Goal: Task Accomplishment & Management: Manage account settings

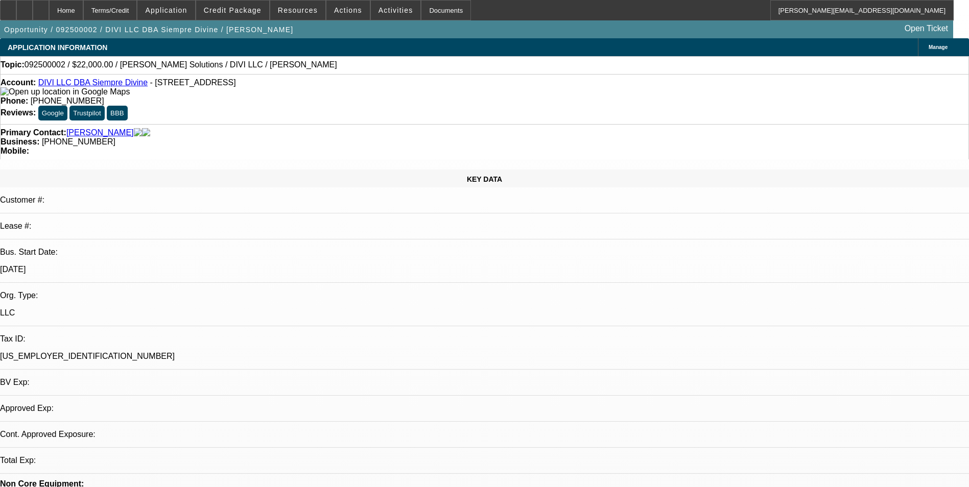
select select "0"
select select "2"
select select "0.1"
select select "1"
select select "2"
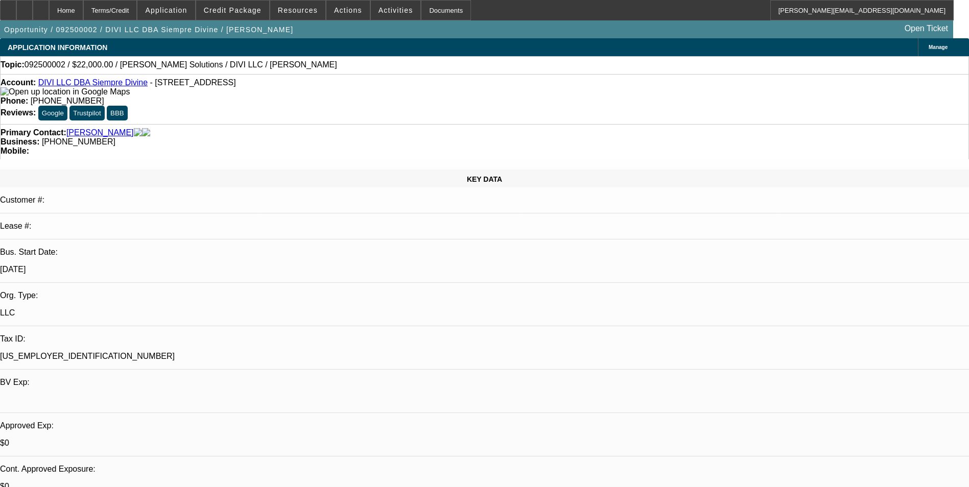
select select "4"
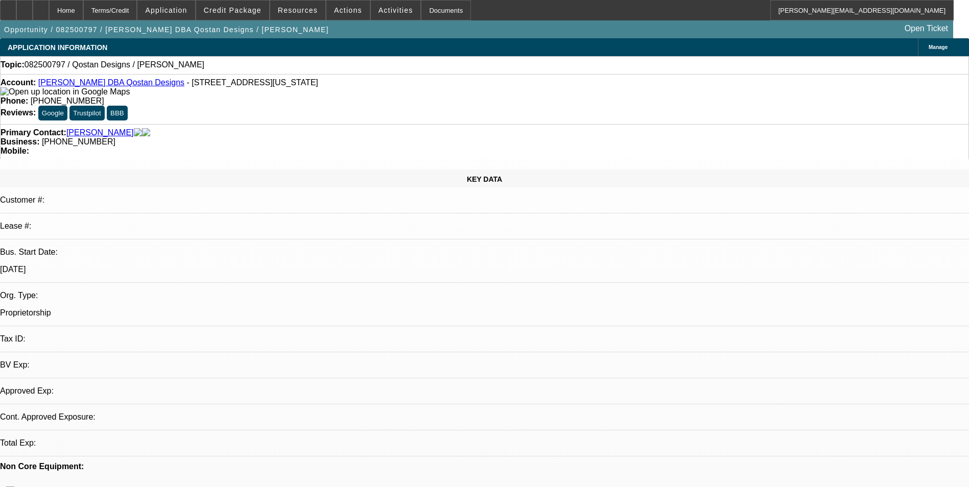
select select "0"
select select "2"
select select "0.1"
select select "1"
select select "2"
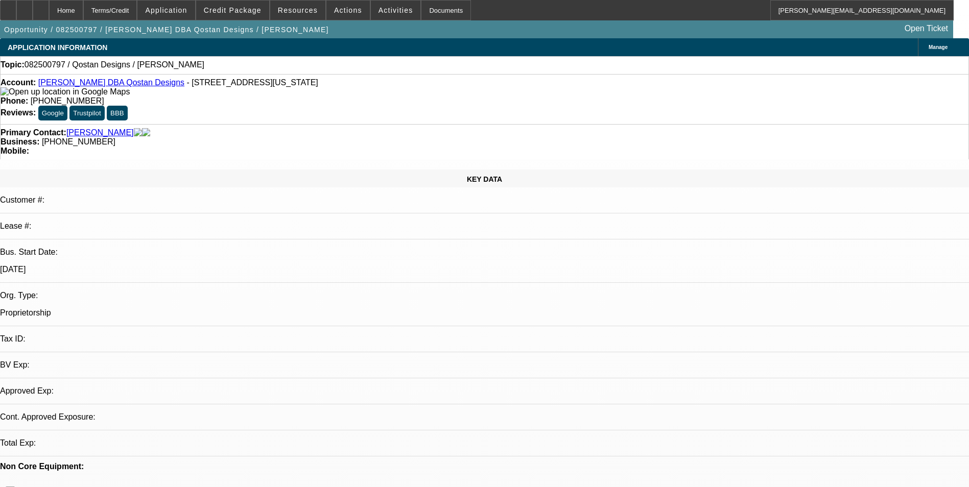
select select "4"
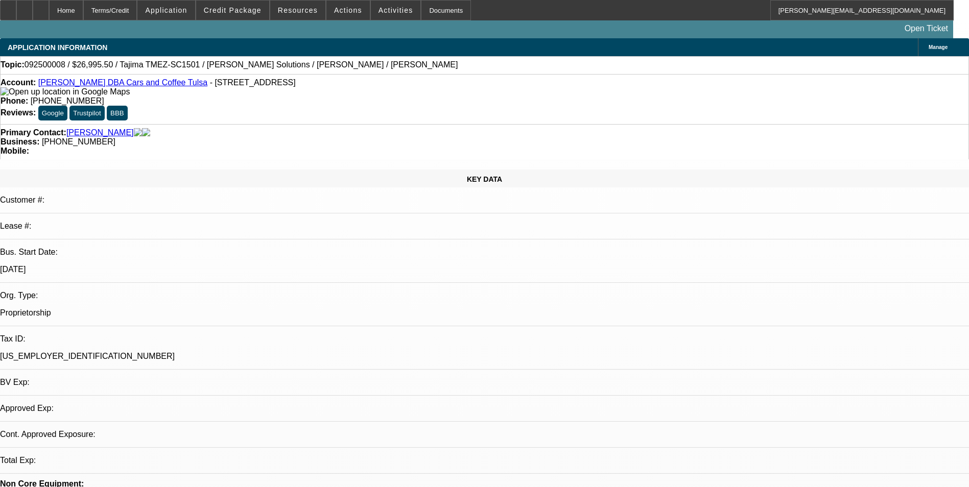
select select "0.1"
select select "2"
select select "0"
select select "1"
select select "2"
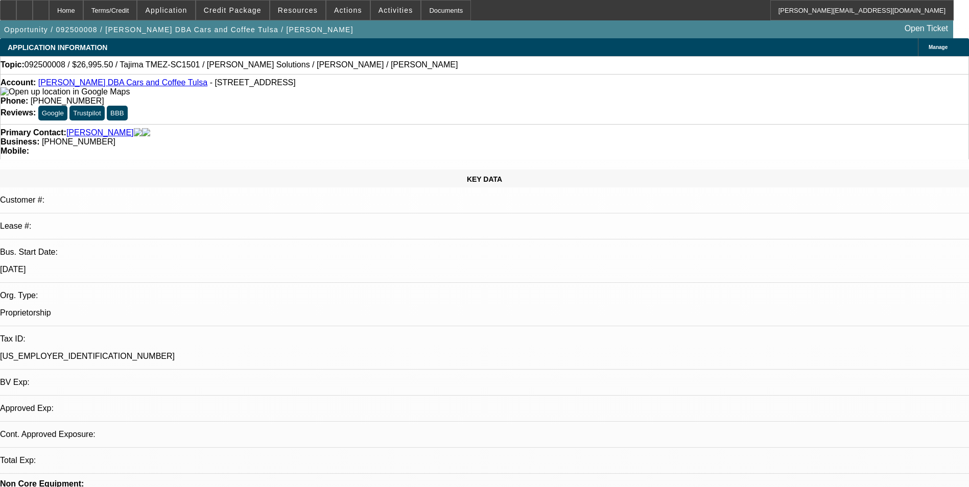
select select "6"
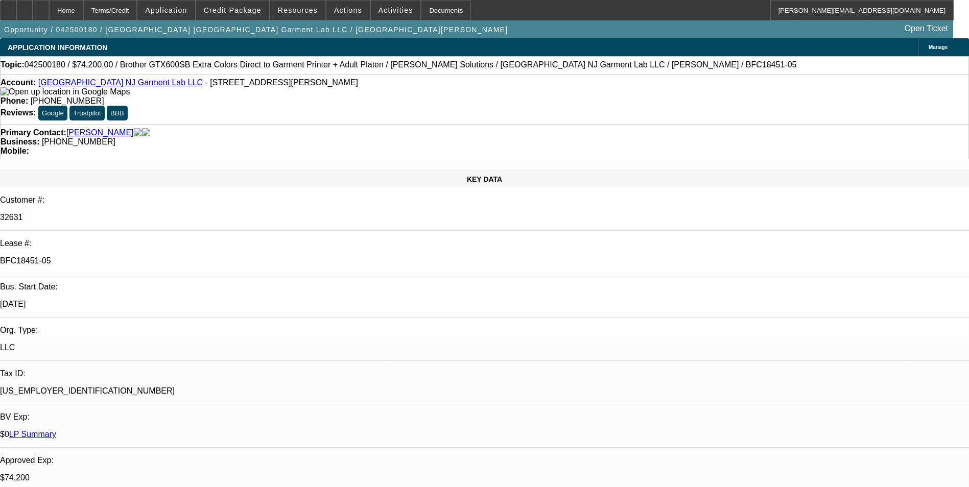
select select "0"
select select "6"
select select "0"
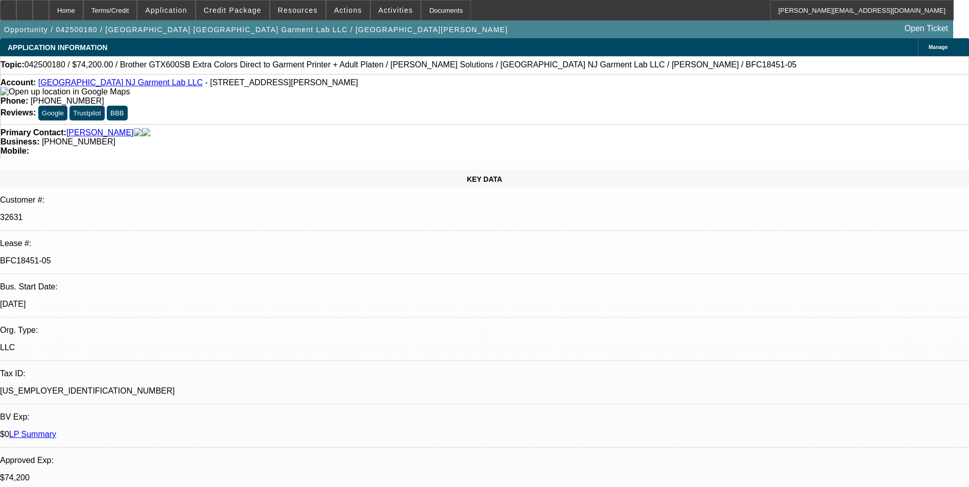
select select "0"
select select "6"
select select "0"
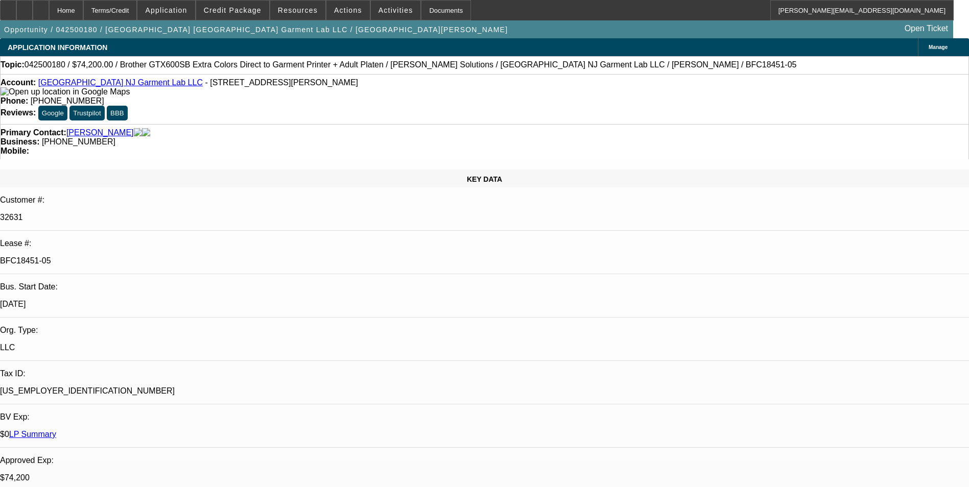
select select "0"
select select "6"
select select "0"
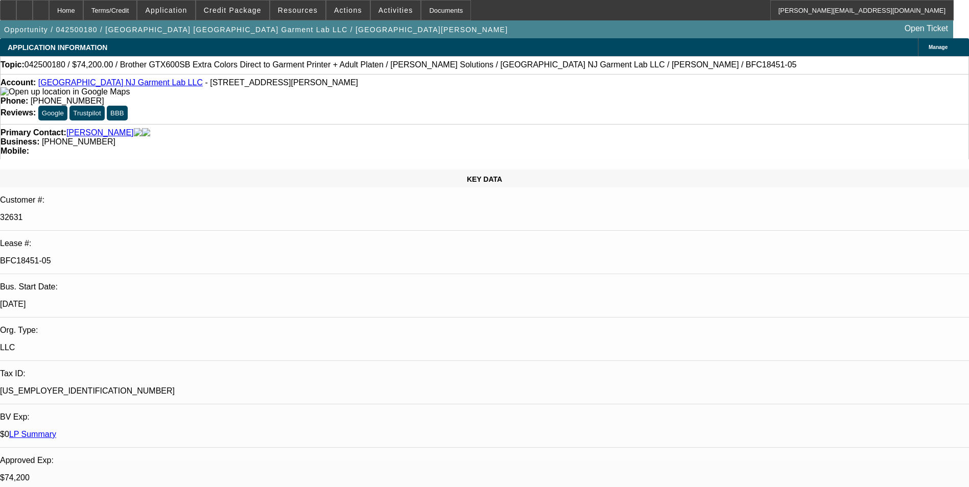
select select "6"
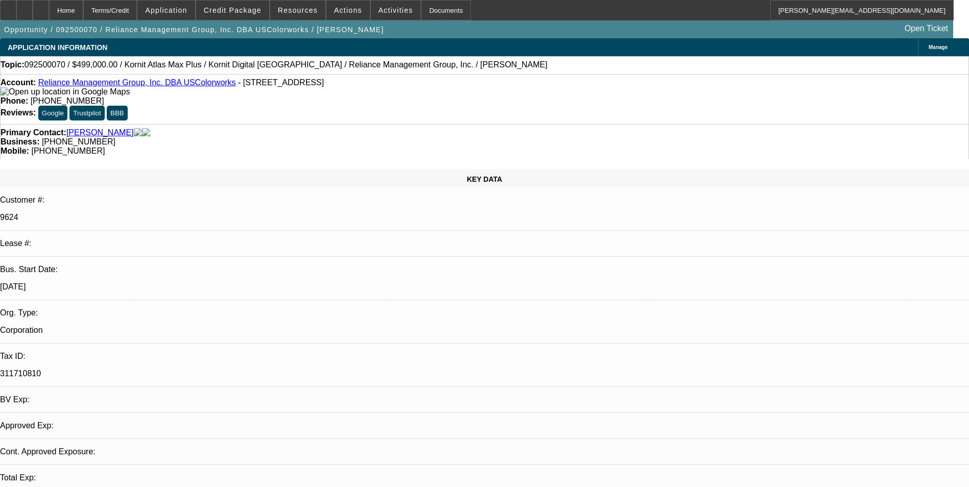
select select "0"
select select "2"
select select "0.1"
select select "1"
select select "2"
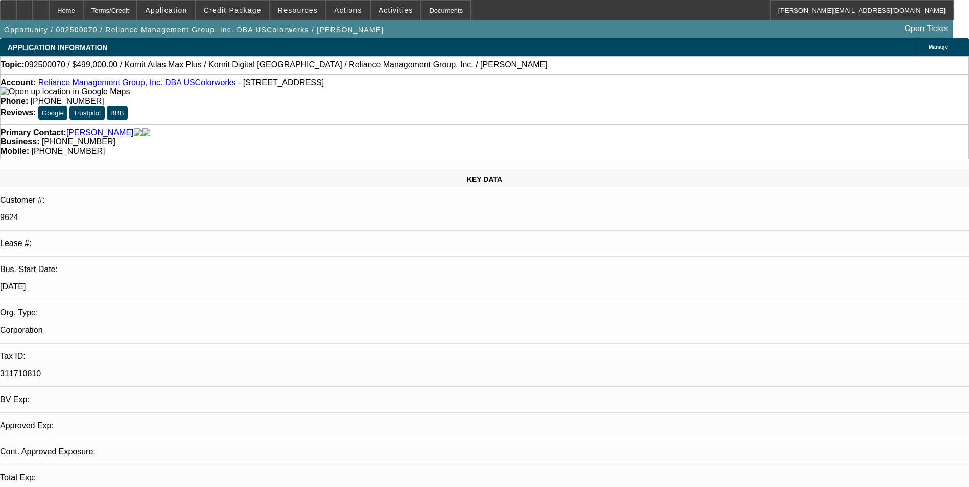
select select "4"
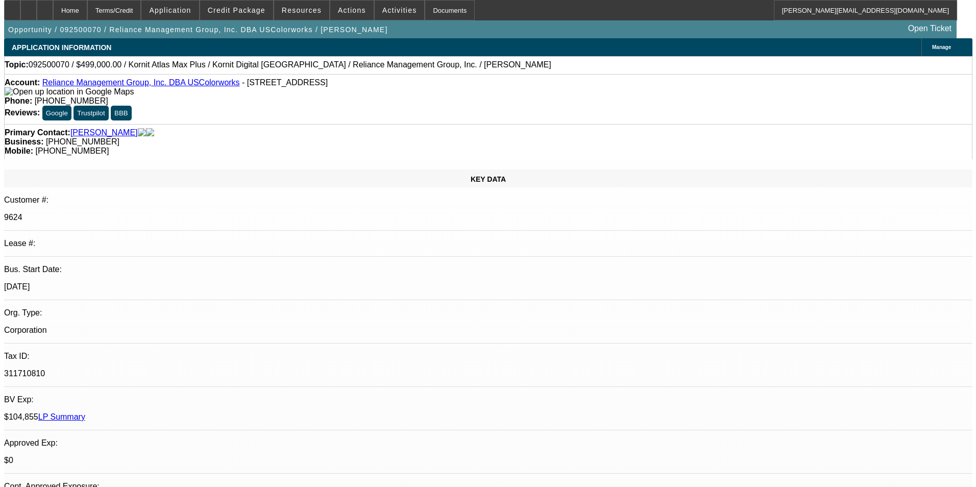
scroll to position [5, 0]
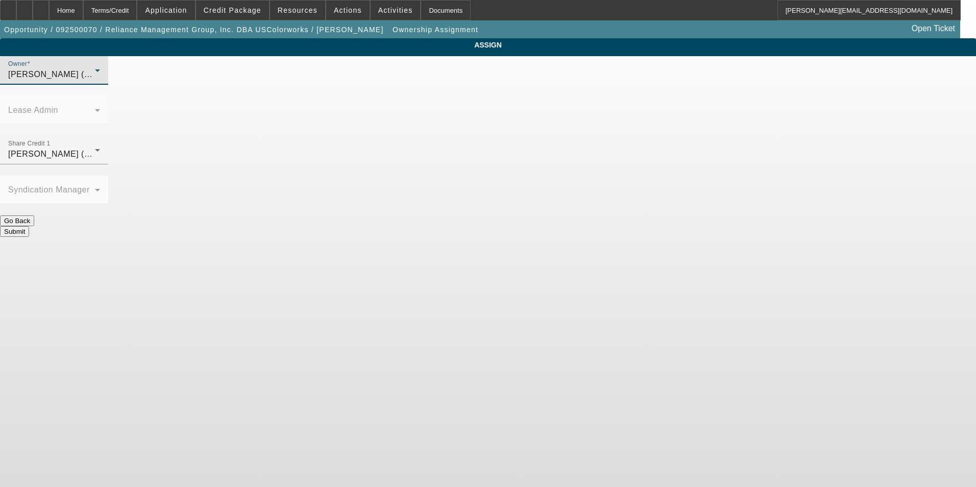
click at [95, 81] on div "Wesolowski, Tyler (Lvl 3)" at bounding box center [51, 74] width 87 height 12
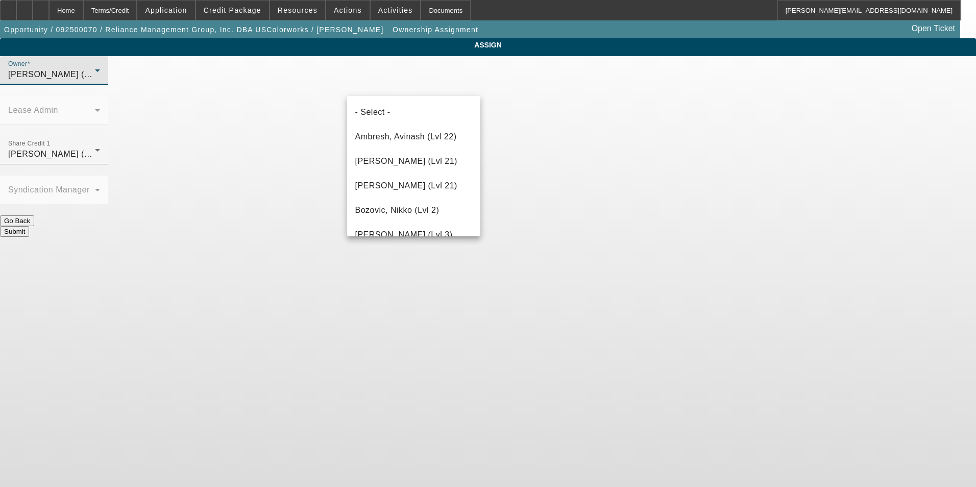
scroll to position [1437, 0]
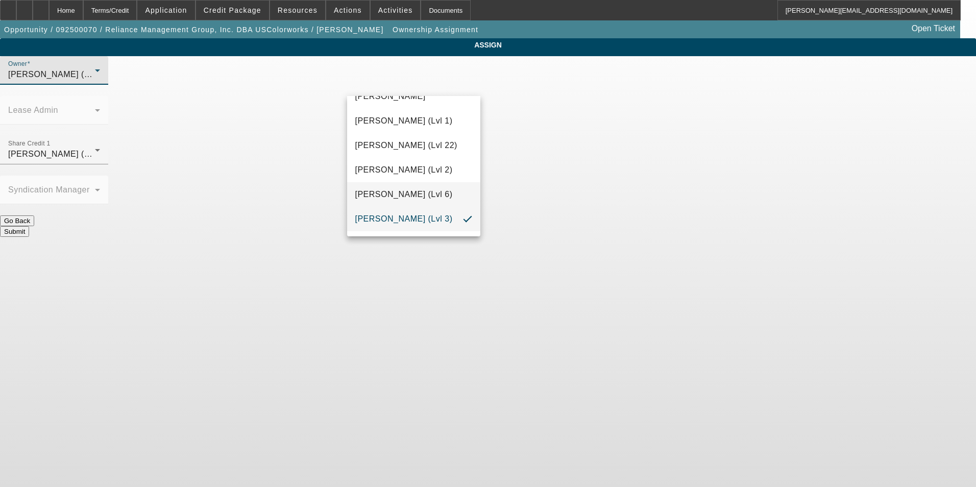
click at [418, 188] on span "Wesolowski, John (Lvl 6)" at bounding box center [404, 194] width 98 height 12
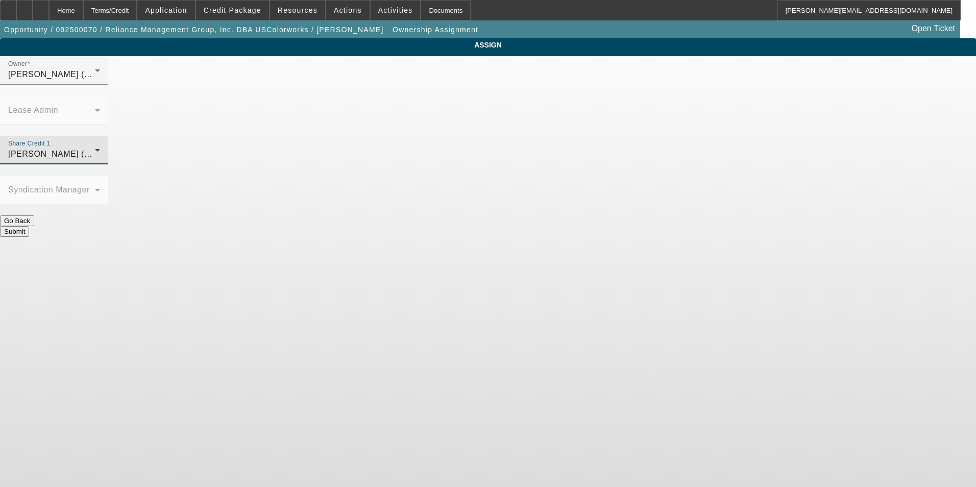
click at [95, 148] on div "Wesolowski, John (Lvl 6)" at bounding box center [51, 154] width 87 height 12
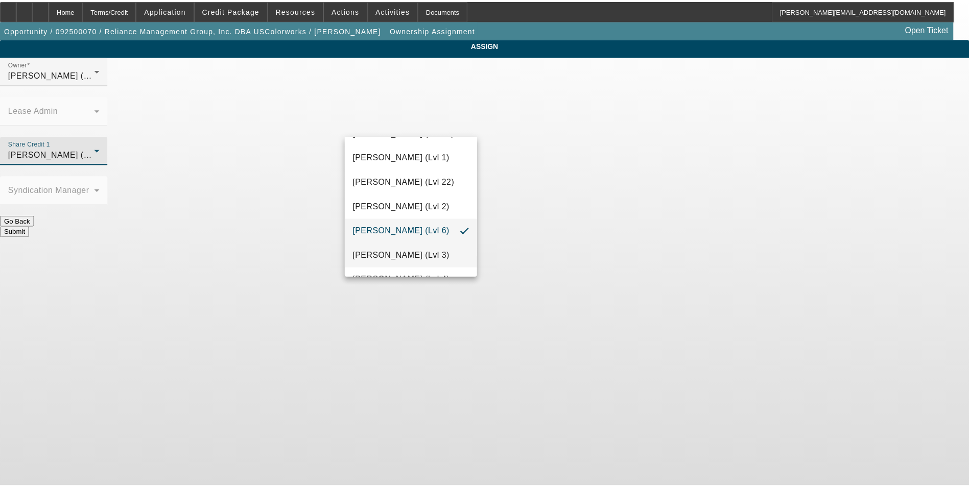
scroll to position [1341, 0]
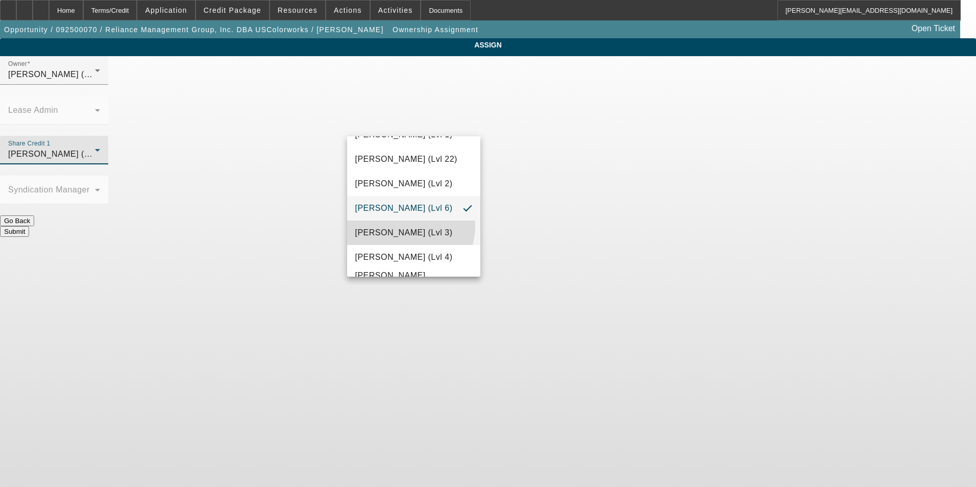
drag, startPoint x: 404, startPoint y: 231, endPoint x: 422, endPoint y: 221, distance: 20.6
click at [404, 232] on mat-option "Wesolowski, Tyler (Lvl 3)" at bounding box center [414, 233] width 134 height 25
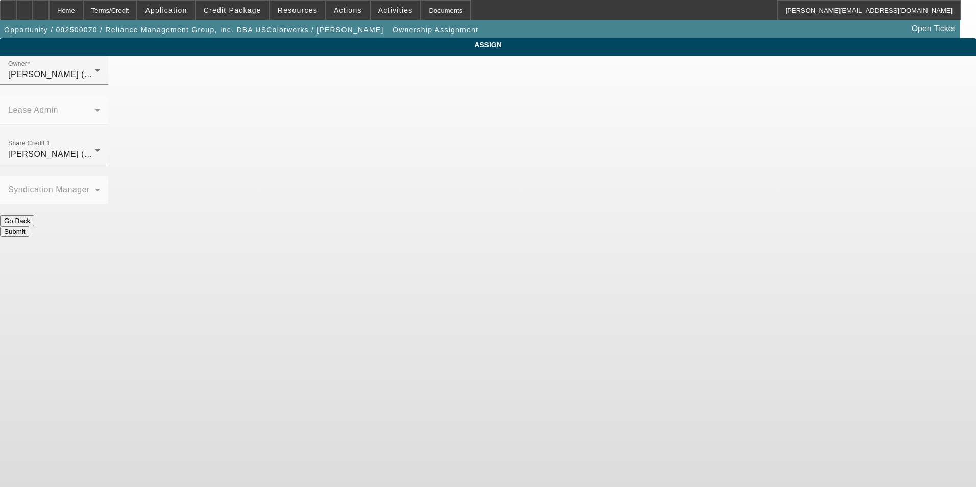
click at [29, 226] on button "Submit" at bounding box center [14, 231] width 29 height 11
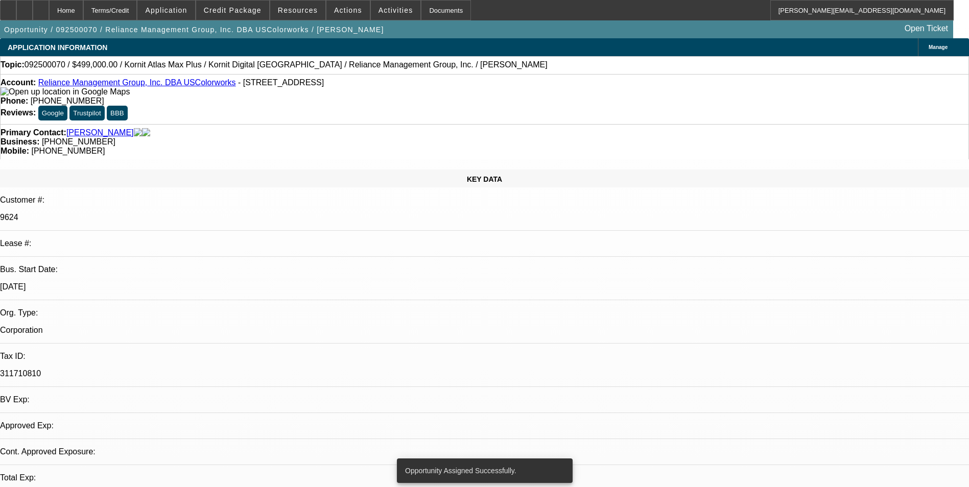
select select "0"
select select "2"
select select "0.1"
select select "4"
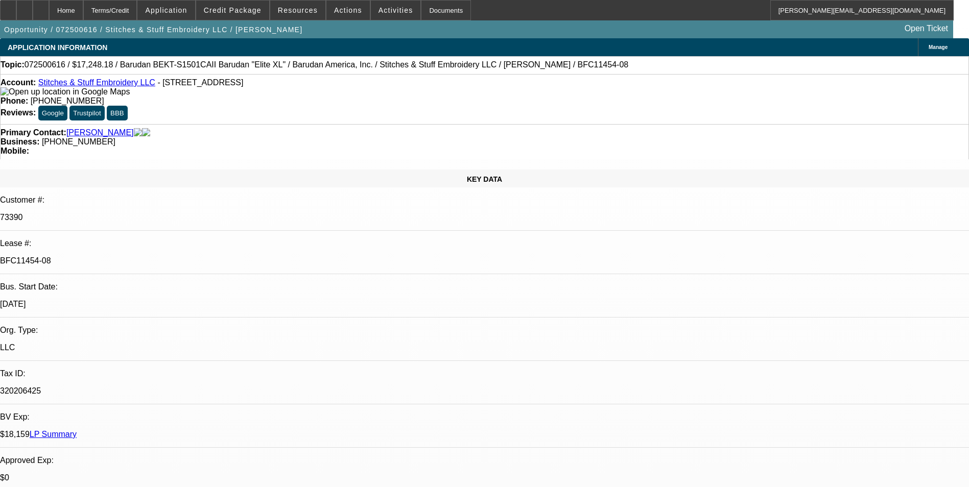
select select "0"
select select "2"
select select "0.1"
select select "0"
select select "2"
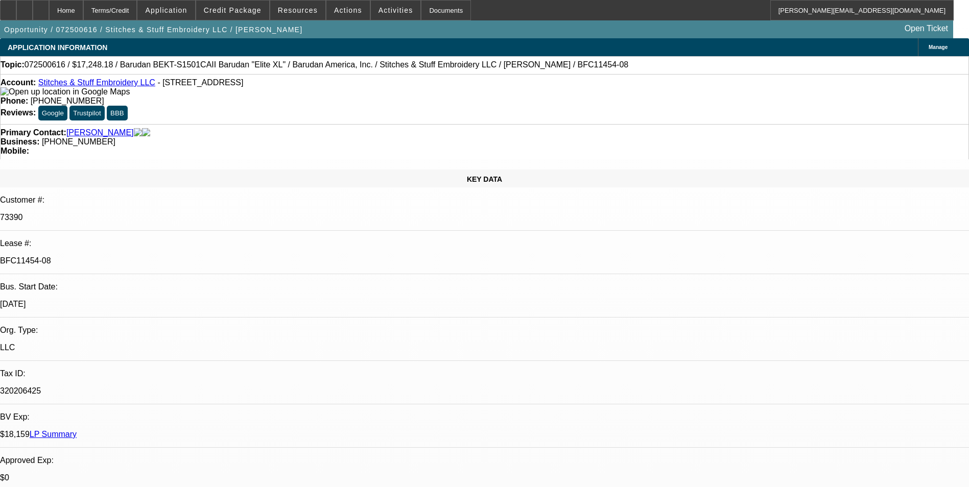
select select "0.1"
select select "0"
select select "2"
select select "0.1"
select select "1"
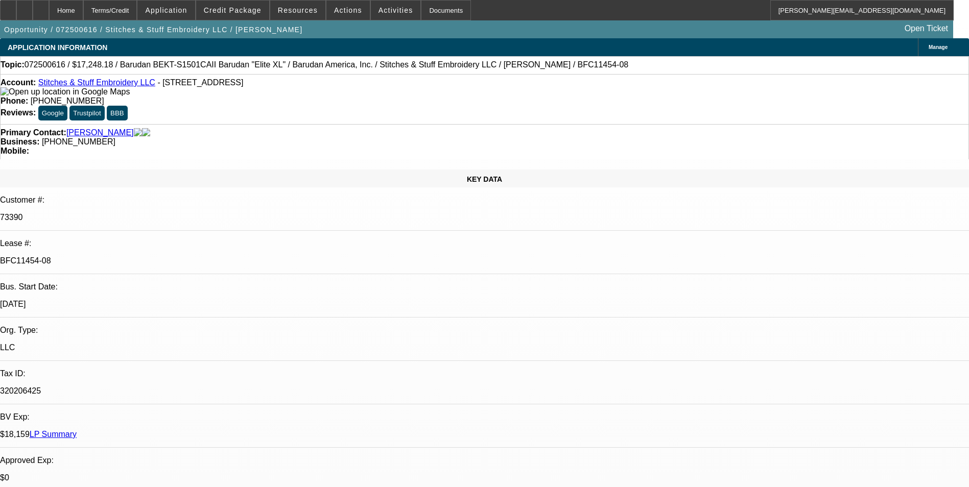
select select "2"
select select "4"
select select "1"
select select "2"
select select "4"
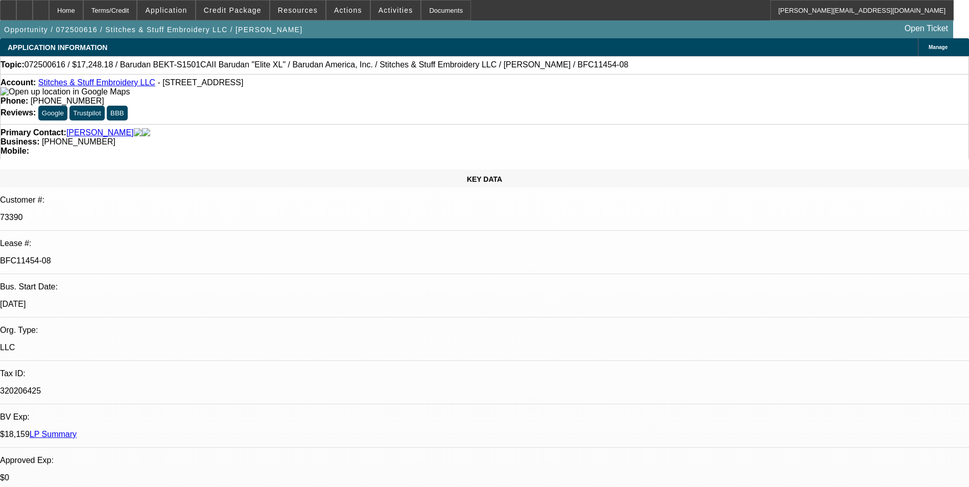
select select "1"
select select "2"
select select "4"
click at [8, 7] on icon at bounding box center [8, 7] width 0 height 0
click at [77, 430] on link "LP Summary" at bounding box center [53, 434] width 47 height 9
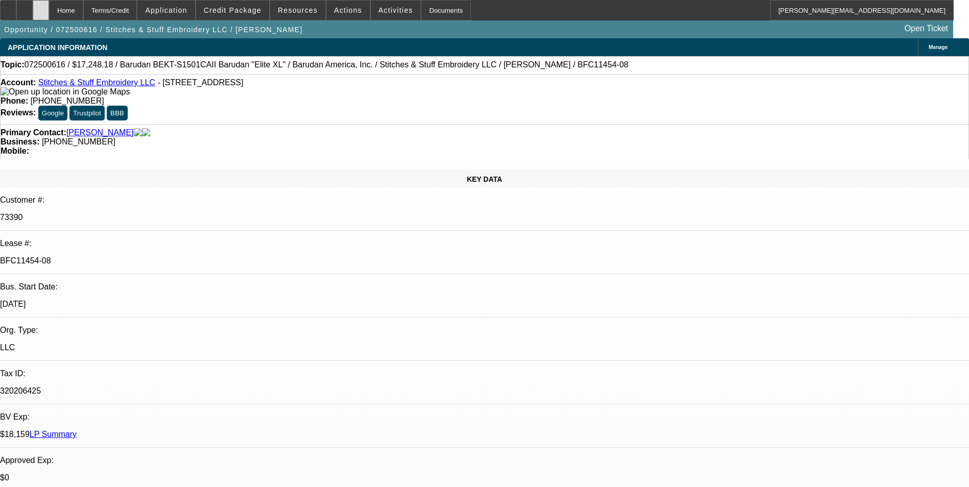
click at [49, 14] on div at bounding box center [41, 10] width 16 height 20
select select "0"
select select "2"
select select "0.1"
select select "0"
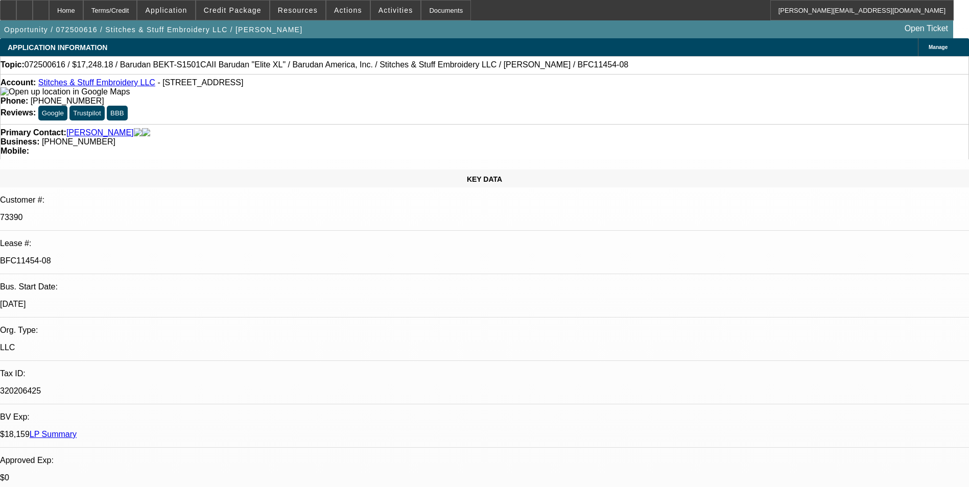
select select "2"
select select "0.1"
select select "0"
select select "2"
select select "0.1"
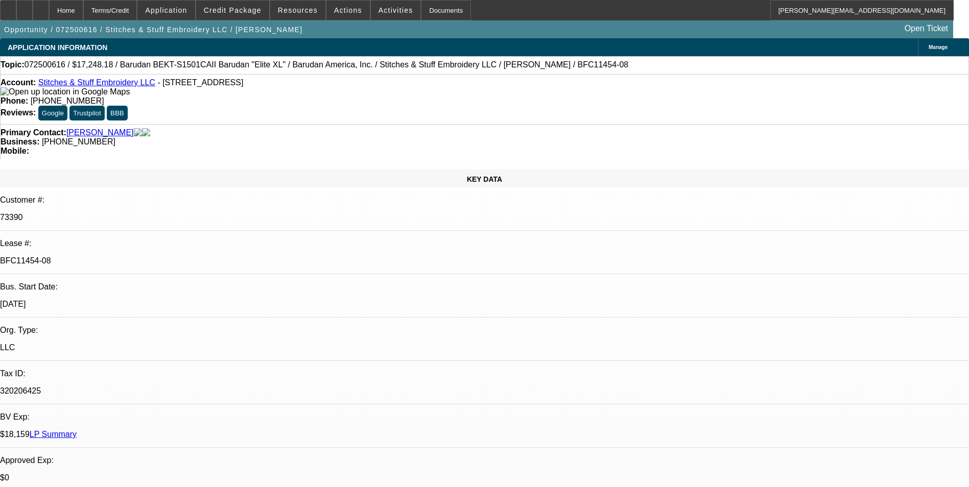
select select "1"
select select "2"
select select "4"
select select "1"
select select "2"
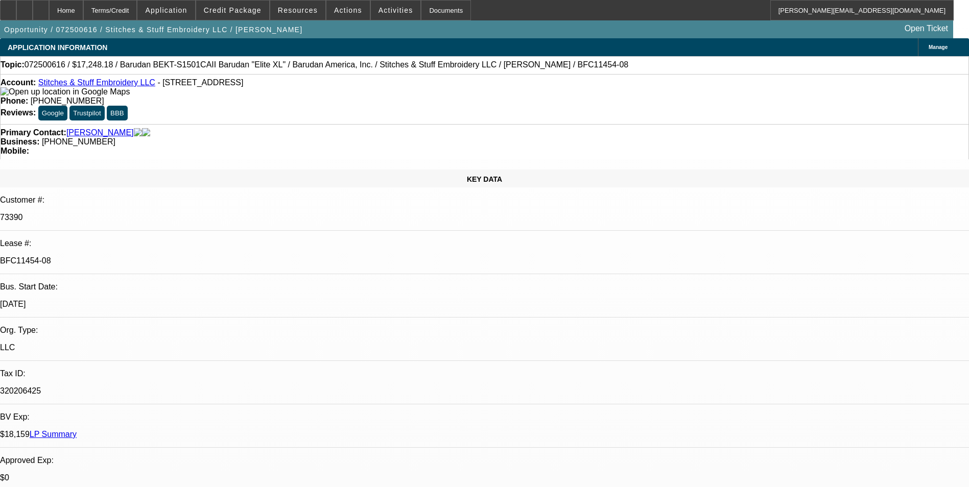
select select "4"
select select "1"
select select "2"
select select "4"
click at [41, 7] on icon at bounding box center [41, 7] width 0 height 0
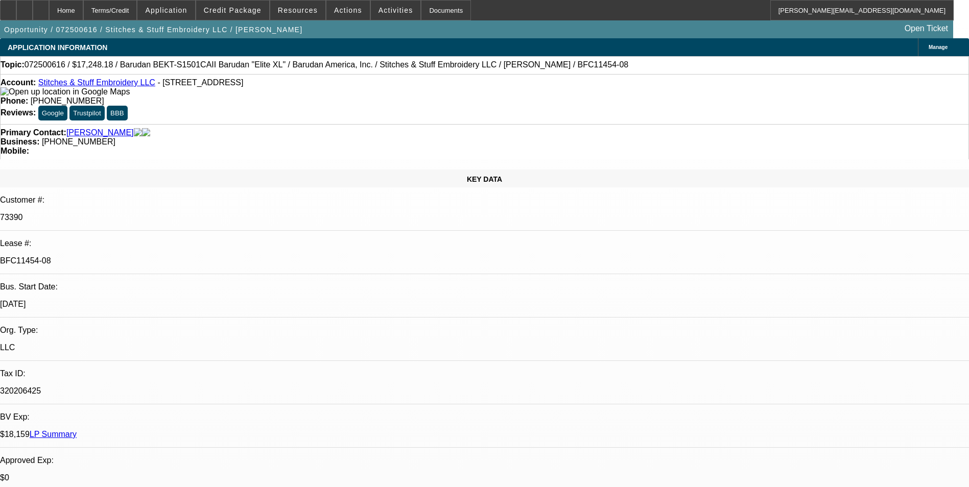
select select "0"
select select "2"
select select "0.1"
select select "0"
select select "2"
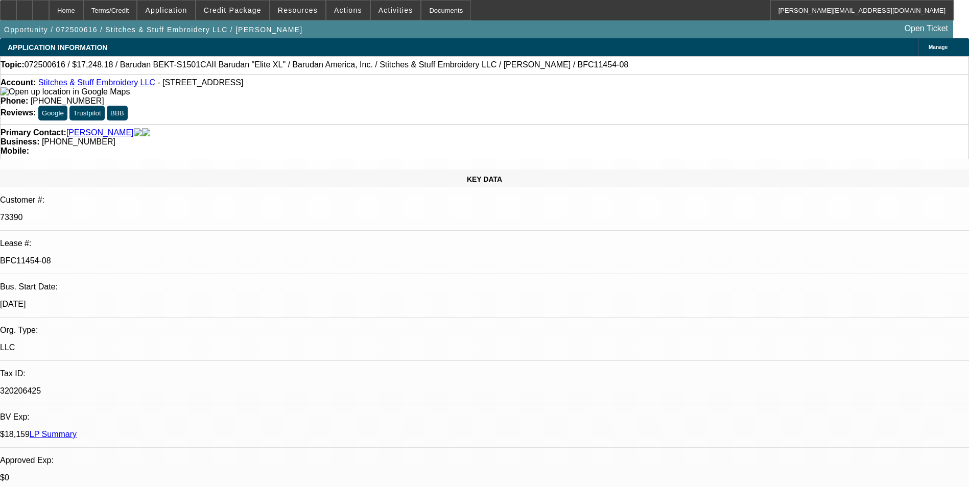
select select "0.1"
select select "0"
select select "2"
select select "0.1"
select select "1"
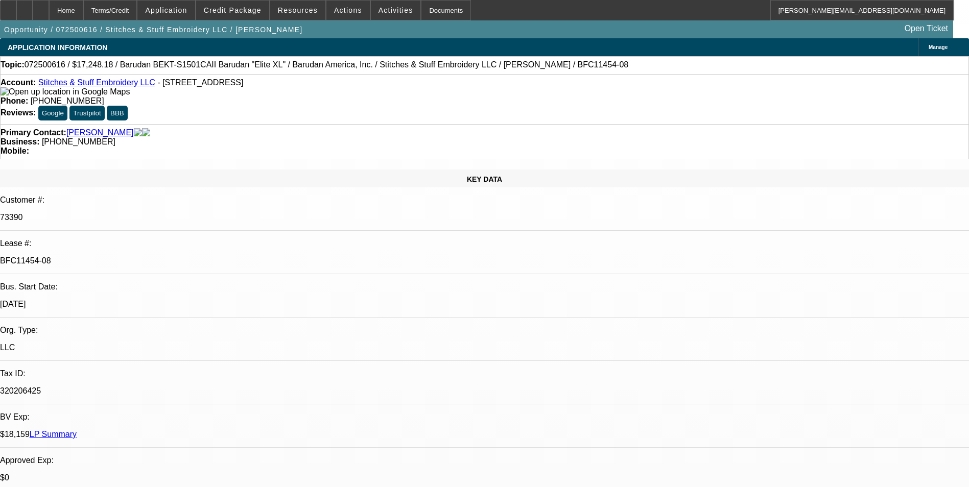
select select "2"
select select "4"
select select "1"
select select "2"
select select "4"
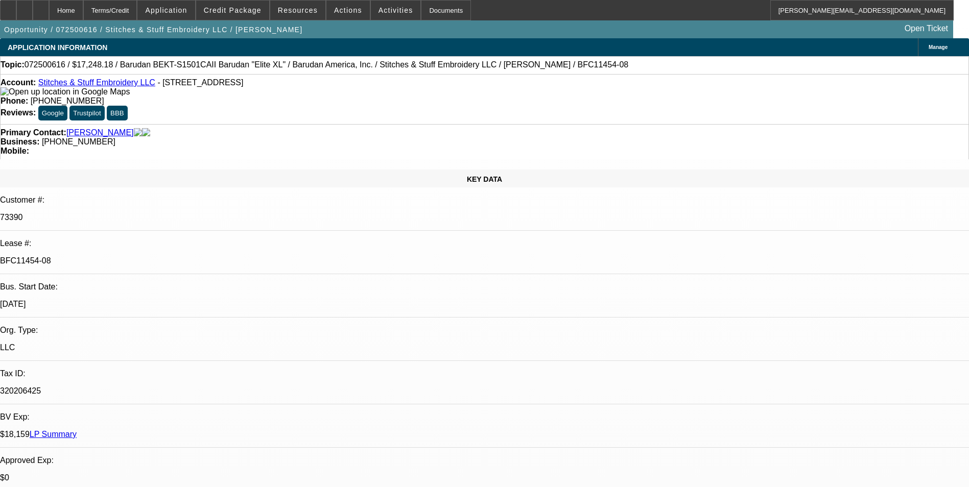
select select "1"
select select "2"
select select "4"
